Goal: Register for event/course

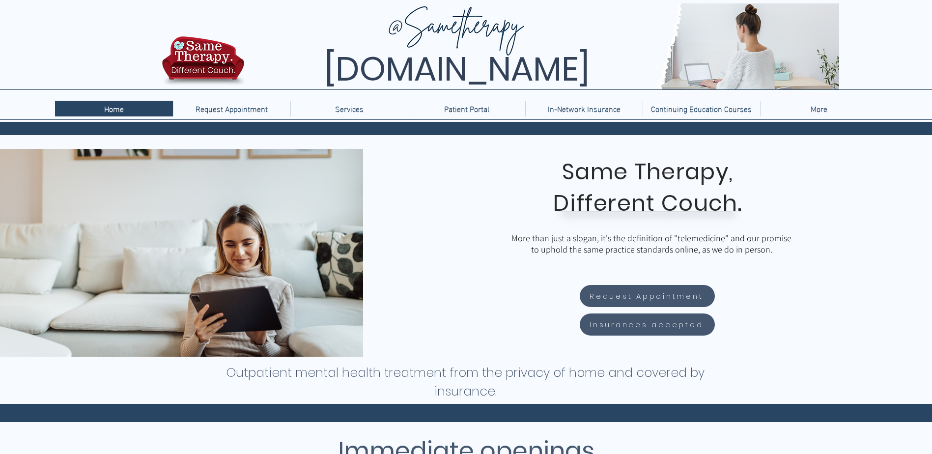
click at [826, 109] on p "More" at bounding box center [818, 109] width 27 height 16
click at [821, 110] on p "More" at bounding box center [818, 109] width 27 height 16
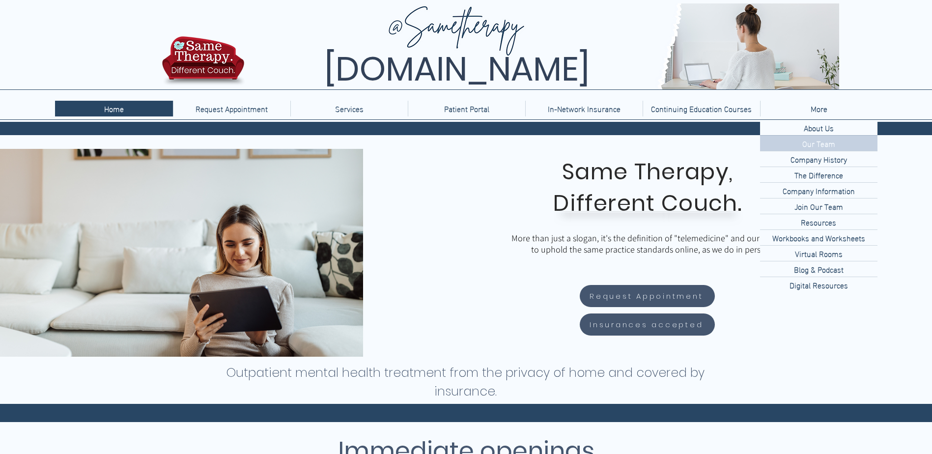
click at [812, 141] on p "Our Team" at bounding box center [818, 143] width 41 height 15
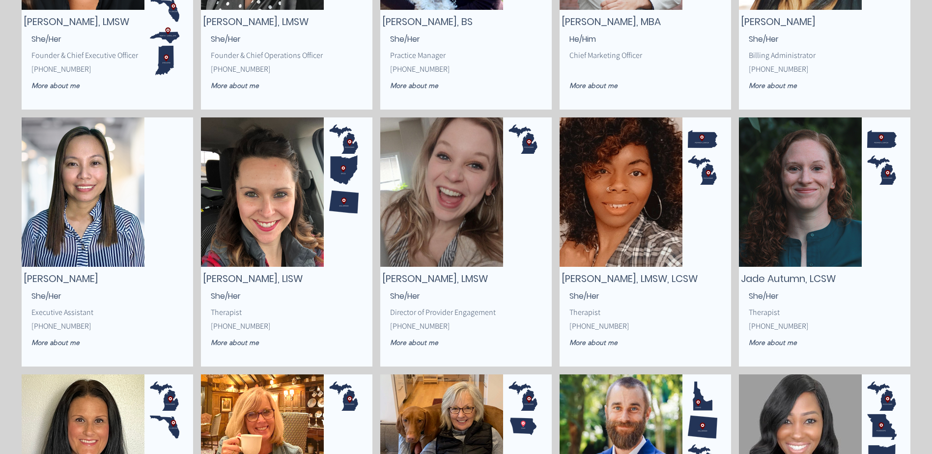
scroll to position [196, 0]
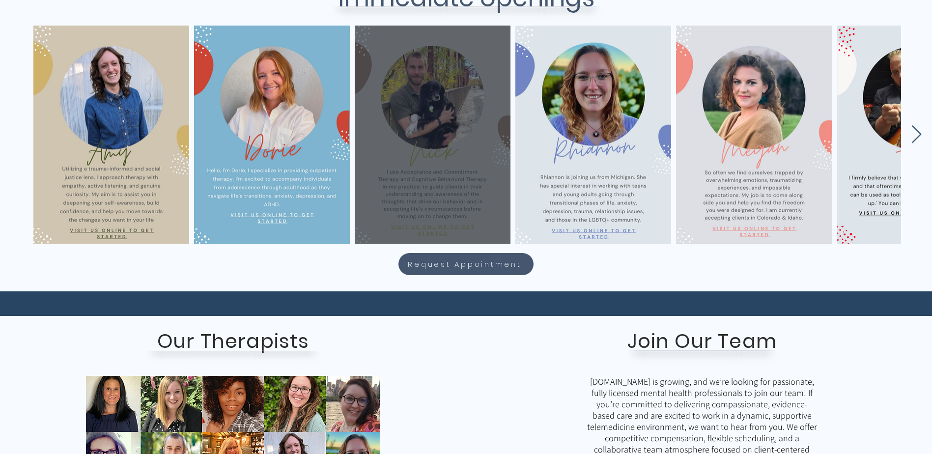
scroll to position [442, 0]
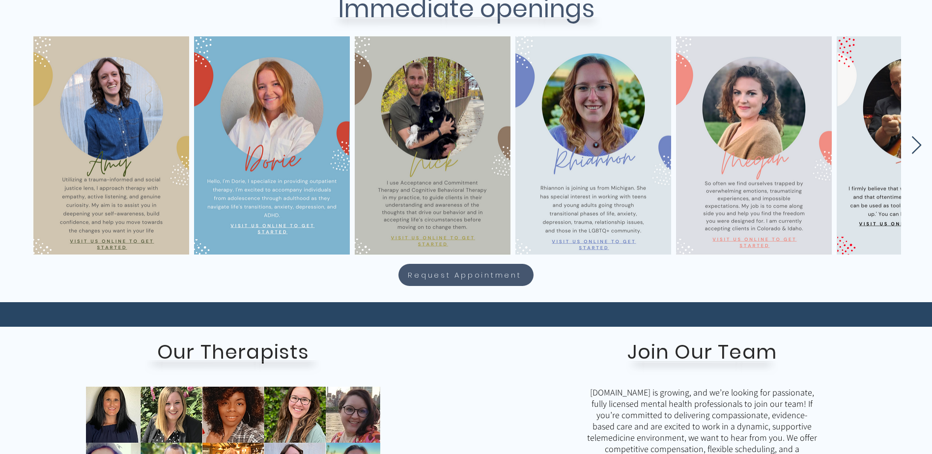
click at [915, 138] on icon "Next Item" at bounding box center [915, 145] width 11 height 19
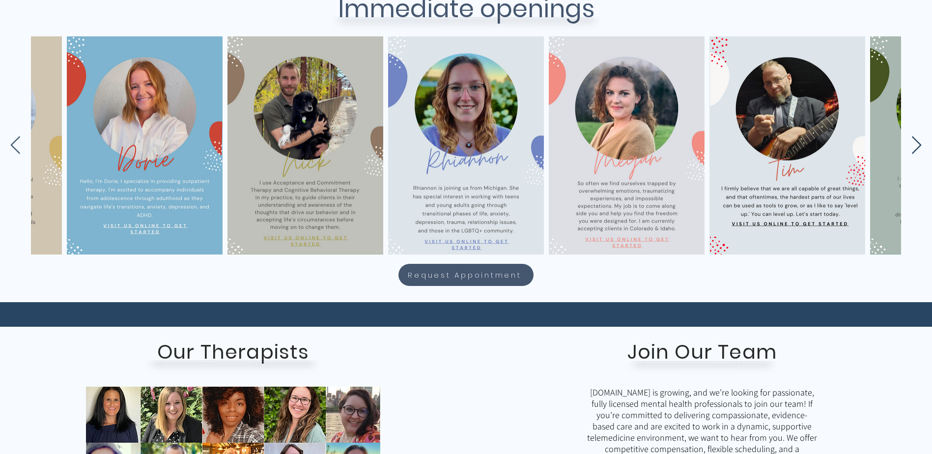
click at [915, 139] on icon "Next Item" at bounding box center [916, 145] width 10 height 18
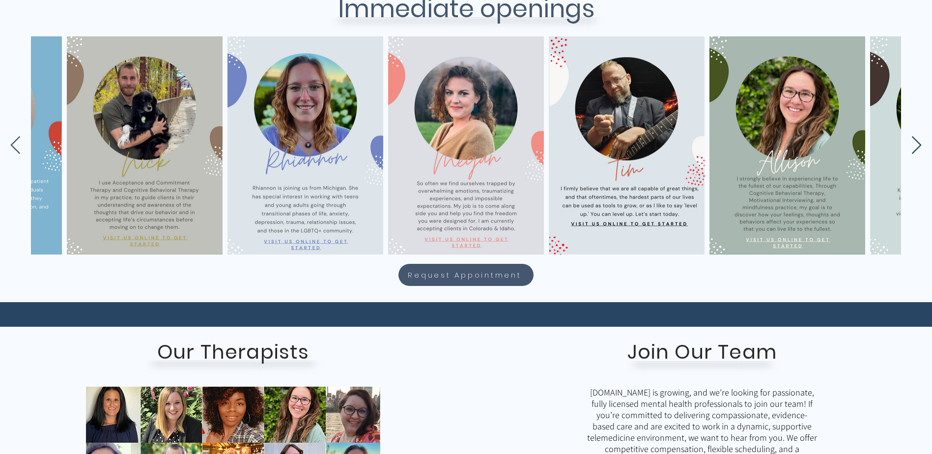
click at [915, 139] on icon "Next Item" at bounding box center [916, 145] width 10 height 18
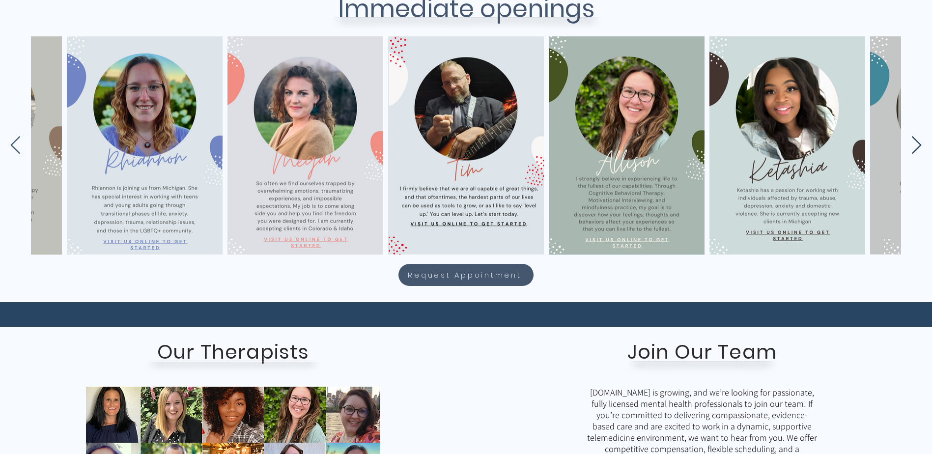
click at [915, 139] on icon "Next Item" at bounding box center [916, 145] width 10 height 18
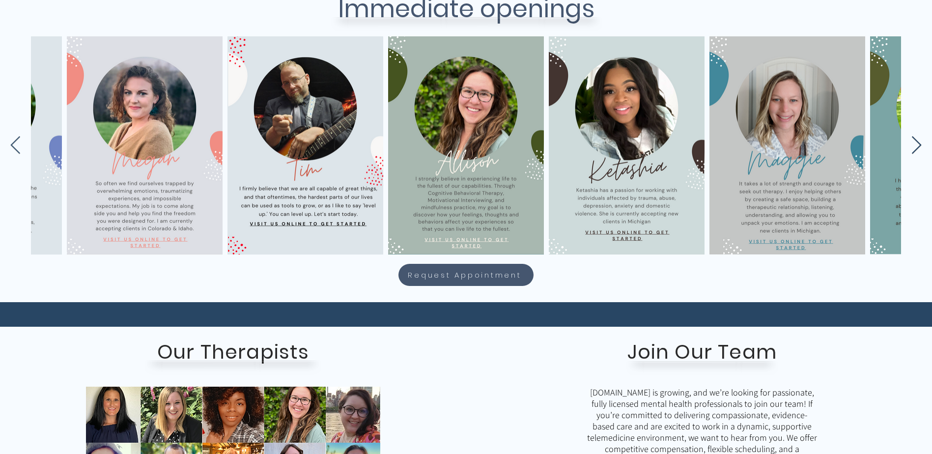
click at [915, 139] on icon "Next Item" at bounding box center [916, 145] width 10 height 18
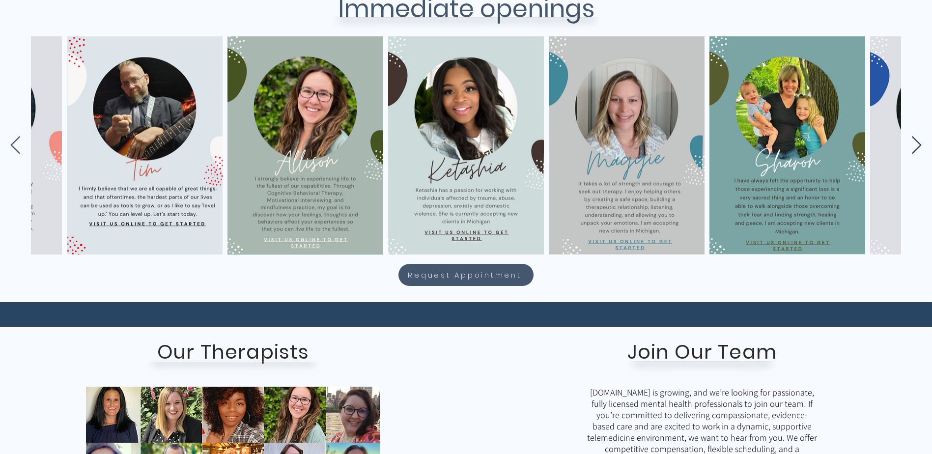
click at [915, 139] on icon "Next Item" at bounding box center [916, 145] width 10 height 18
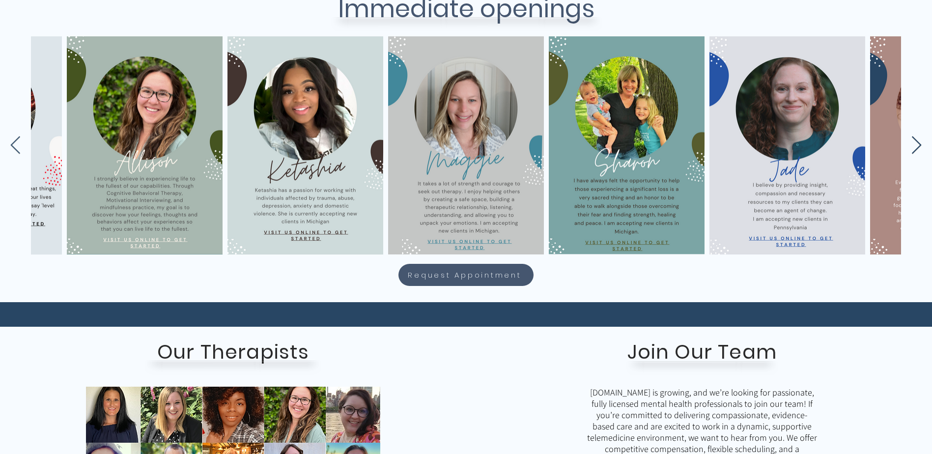
click at [915, 139] on icon "Next Item" at bounding box center [916, 145] width 10 height 18
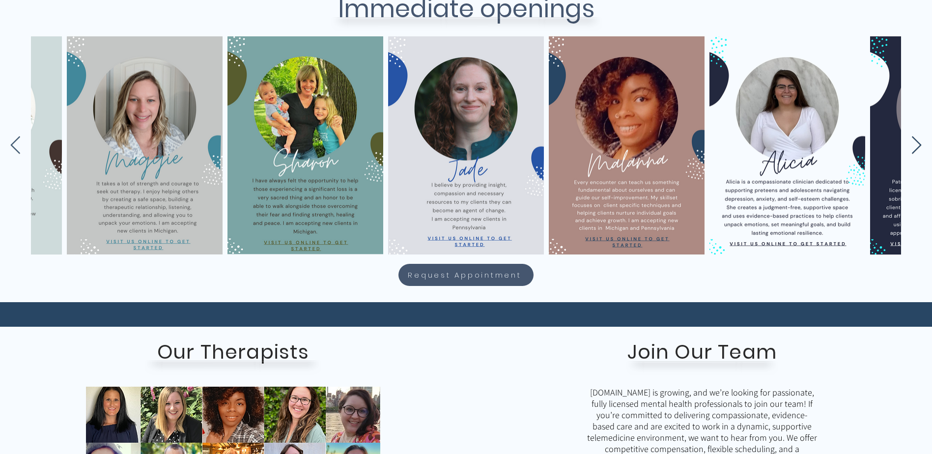
click at [915, 139] on icon "Next Item" at bounding box center [916, 145] width 10 height 18
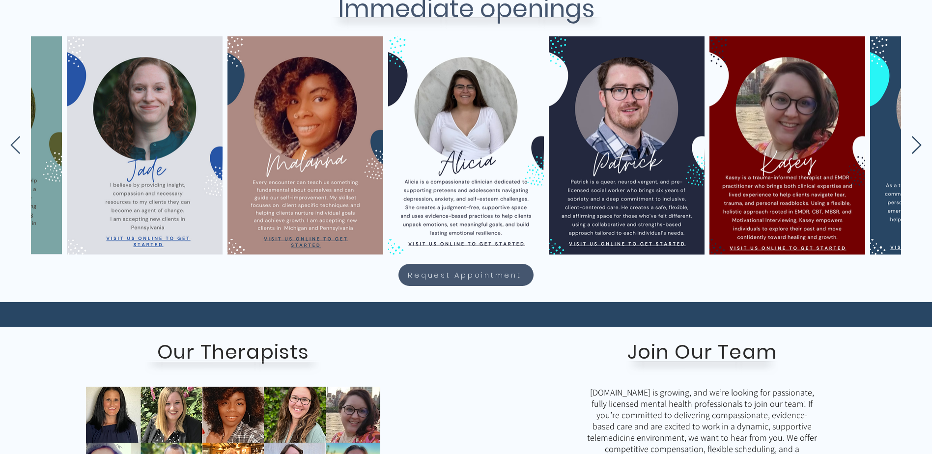
click at [915, 139] on icon "Next Item" at bounding box center [916, 145] width 10 height 18
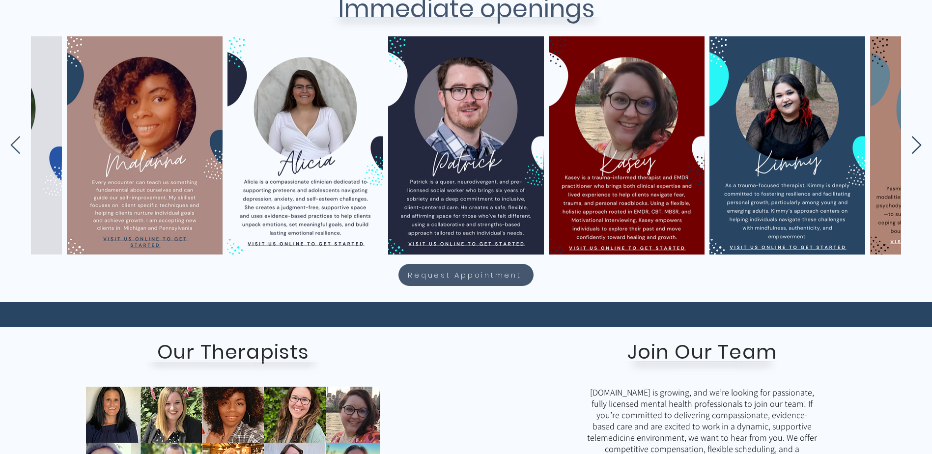
click at [915, 139] on icon "Next Item" at bounding box center [916, 145] width 10 height 18
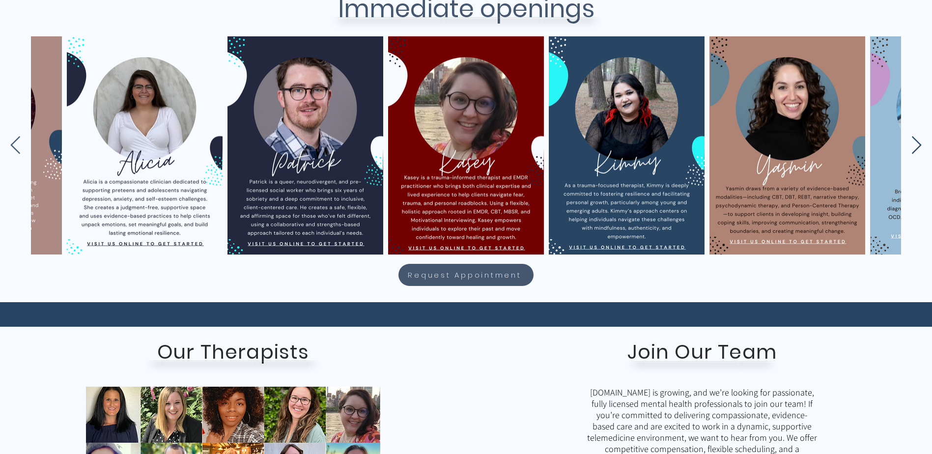
click at [915, 139] on icon "Next Item" at bounding box center [916, 145] width 10 height 18
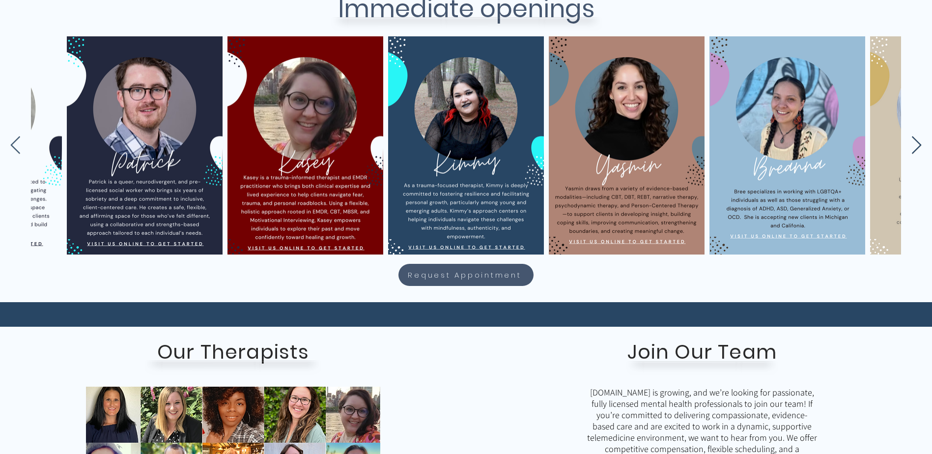
click at [914, 139] on icon "Next Item" at bounding box center [915, 145] width 11 height 19
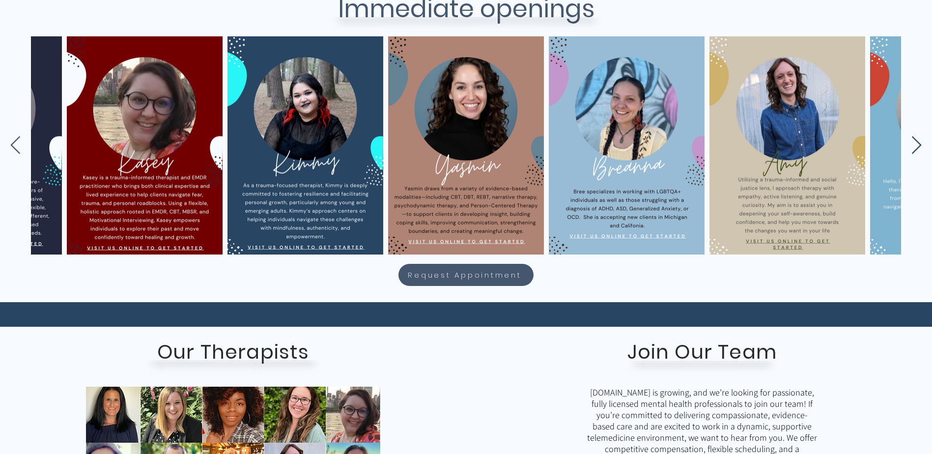
click at [914, 139] on icon "Next Item" at bounding box center [915, 145] width 11 height 19
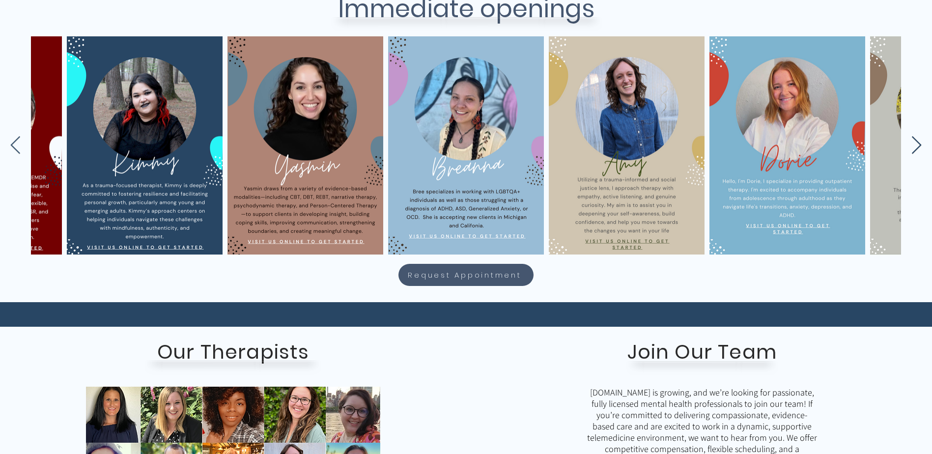
click at [914, 139] on icon "Next Item" at bounding box center [915, 145] width 11 height 19
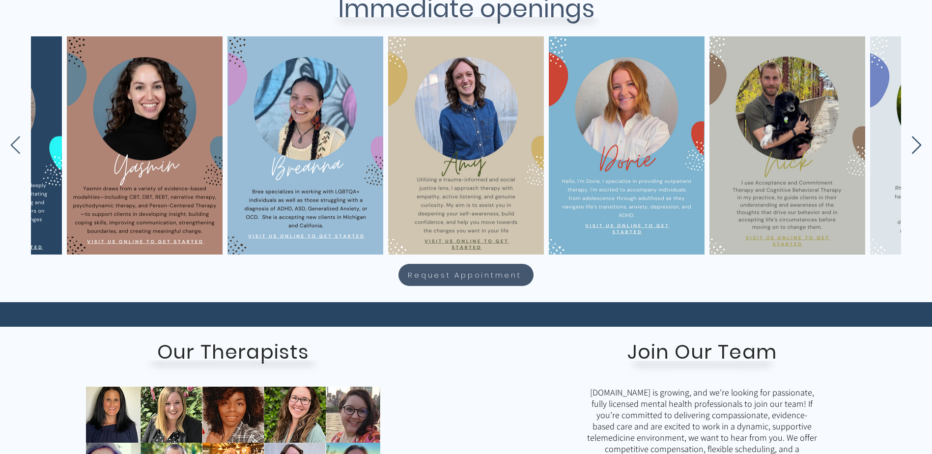
click at [914, 139] on icon "Next Item" at bounding box center [915, 145] width 11 height 19
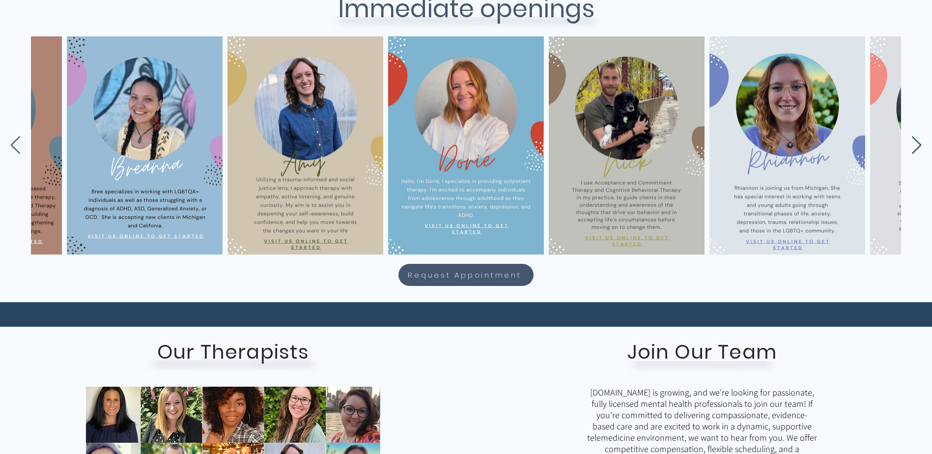
click at [914, 139] on icon "Next Item" at bounding box center [915, 145] width 11 height 19
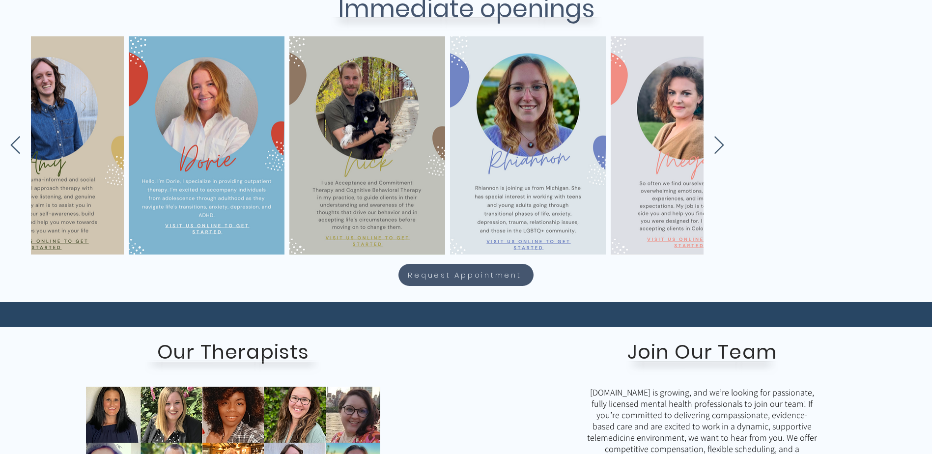
scroll to position [0, 2857]
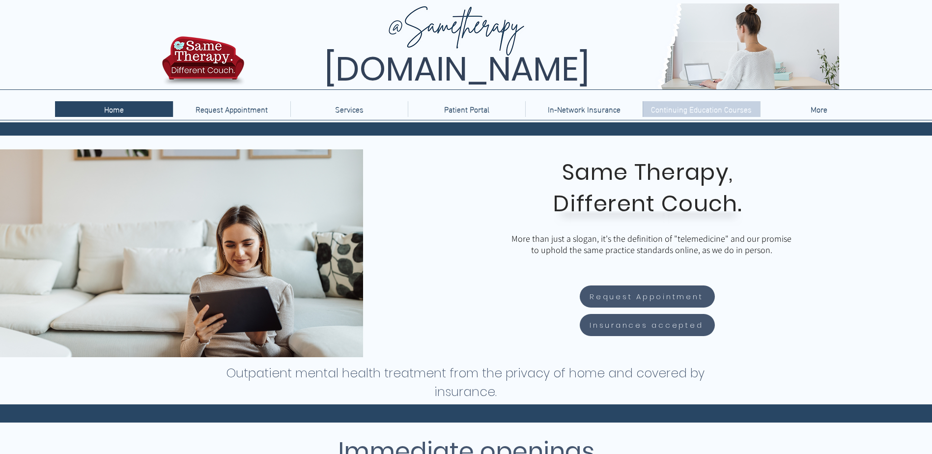
click at [682, 112] on p "Continuing Education Courses" at bounding box center [701, 109] width 110 height 16
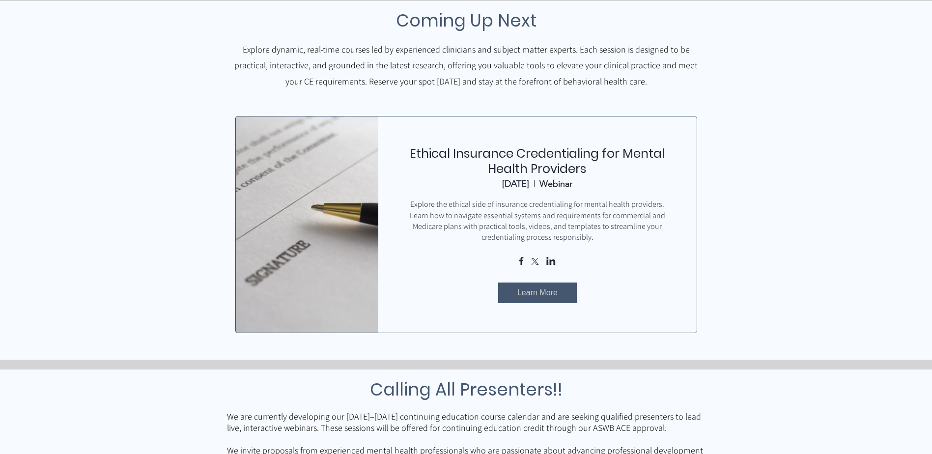
scroll to position [344, 0]
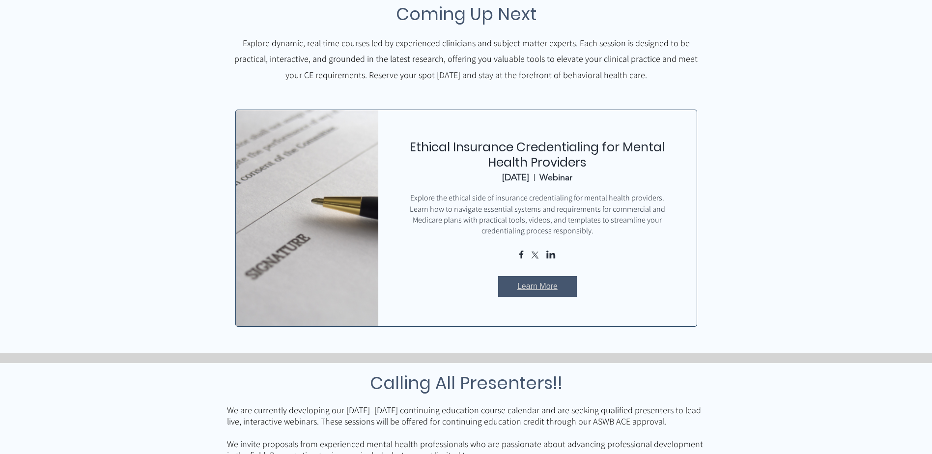
click at [531, 289] on span "Learn More" at bounding box center [537, 286] width 40 height 11
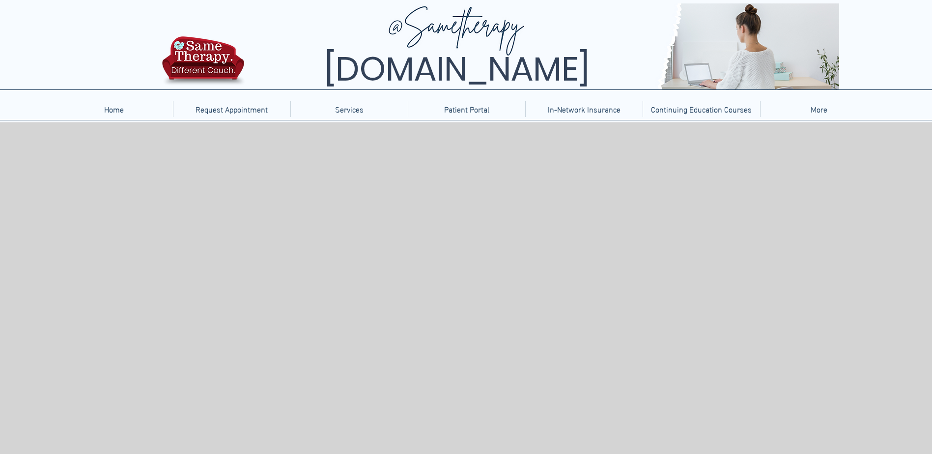
click at [672, 118] on div at bounding box center [466, 61] width 932 height 122
click at [675, 115] on p "Continuing Education Courses" at bounding box center [701, 109] width 110 height 16
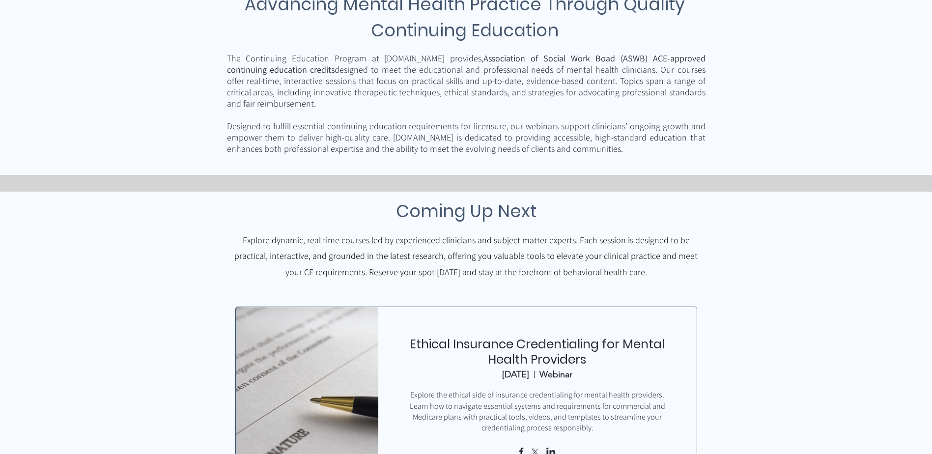
scroll to position [196, 0]
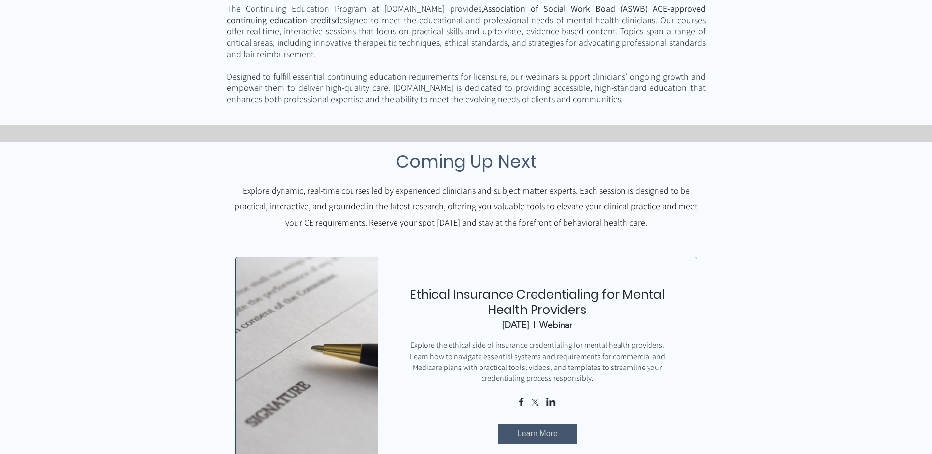
click at [308, 364] on img at bounding box center [307, 365] width 164 height 248
click at [538, 438] on span "Learn More" at bounding box center [537, 433] width 40 height 11
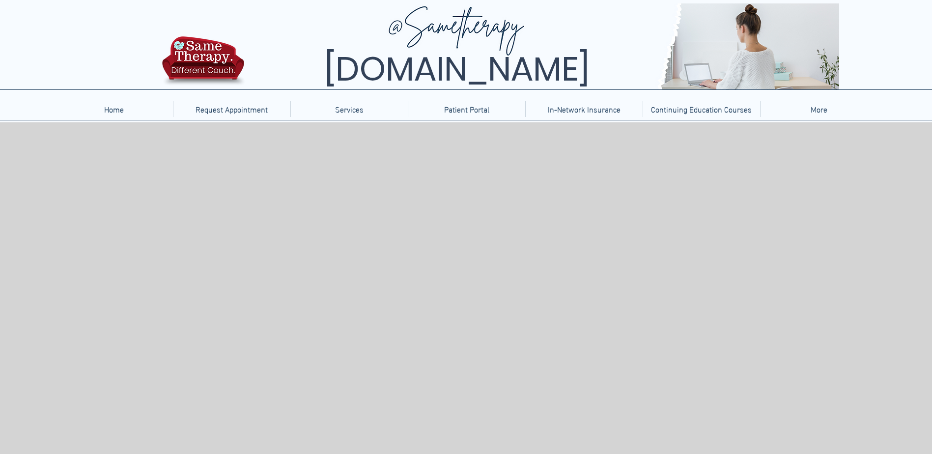
drag, startPoint x: 354, startPoint y: 255, endPoint x: 361, endPoint y: 247, distance: 11.1
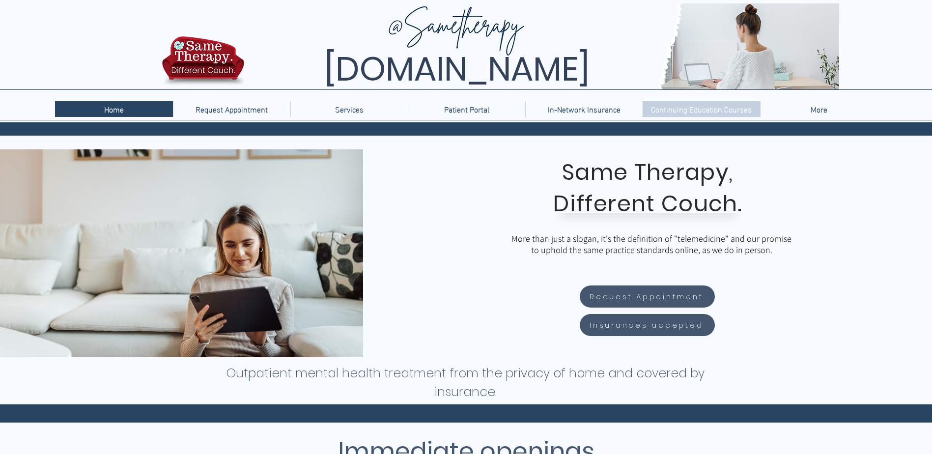
click at [695, 108] on p "Continuing Education Courses" at bounding box center [701, 109] width 110 height 16
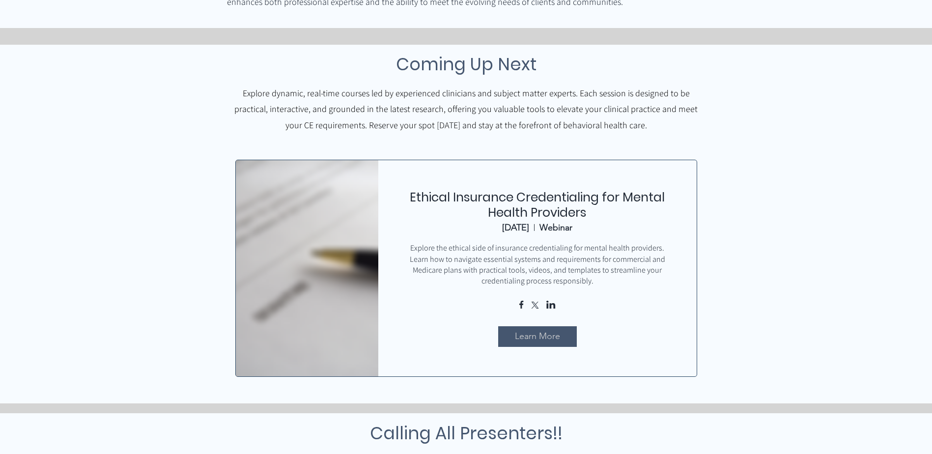
scroll to position [295, 0]
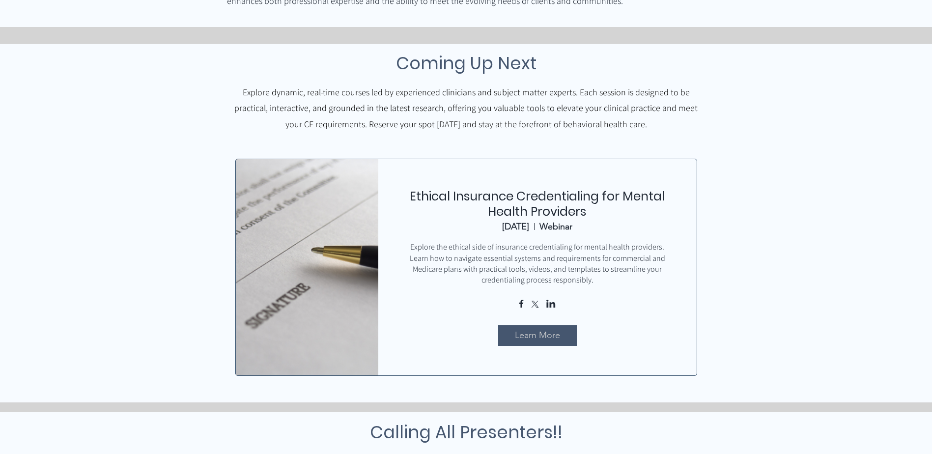
click at [550, 251] on div "Explore the ethical side of insurance credentialing for mental health providers…" at bounding box center [537, 264] width 259 height 44
click at [541, 195] on link "Ethical Insurance Credentialing for Mental Health Providers" at bounding box center [537, 204] width 255 height 32
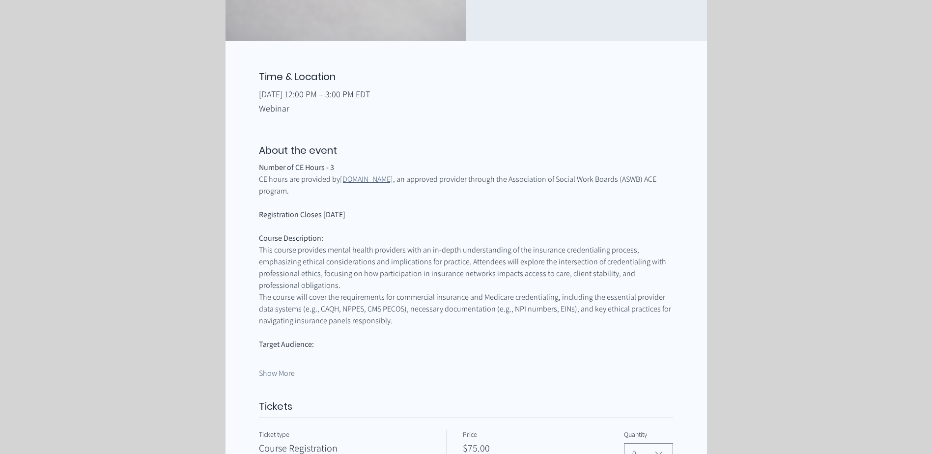
scroll to position [344, 0]
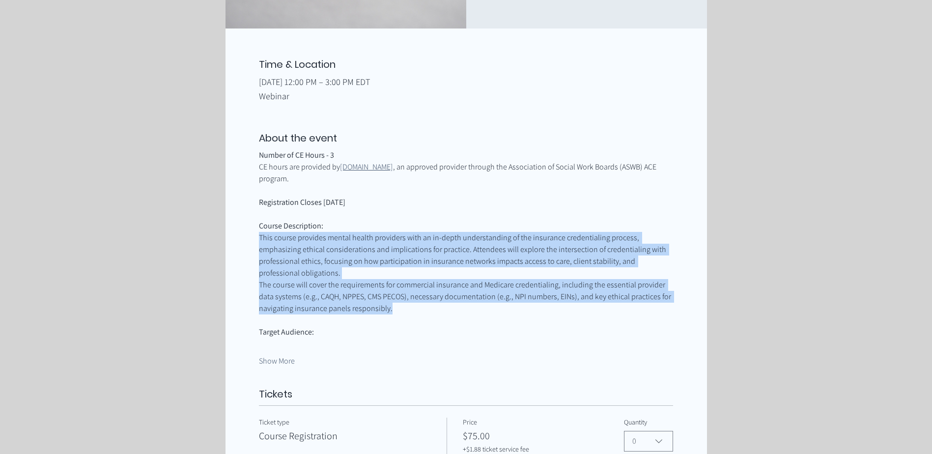
drag, startPoint x: 408, startPoint y: 293, endPoint x: 251, endPoint y: 238, distance: 166.0
click at [251, 238] on div "Time & Location [DATE] 12:00 PM – 3:00 PM EDT Webinar About the event Number of…" at bounding box center [465, 290] width 481 height 464
drag, startPoint x: 251, startPoint y: 238, endPoint x: 366, endPoint y: 288, distance: 125.3
copy div "This course provides mental health providers with an in-depth understanding of …"
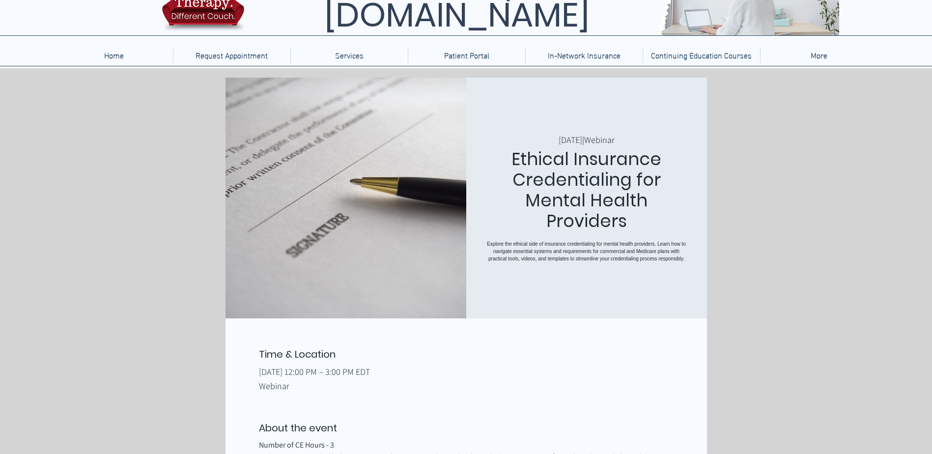
scroll to position [49, 0]
